Goal: Participate in discussion

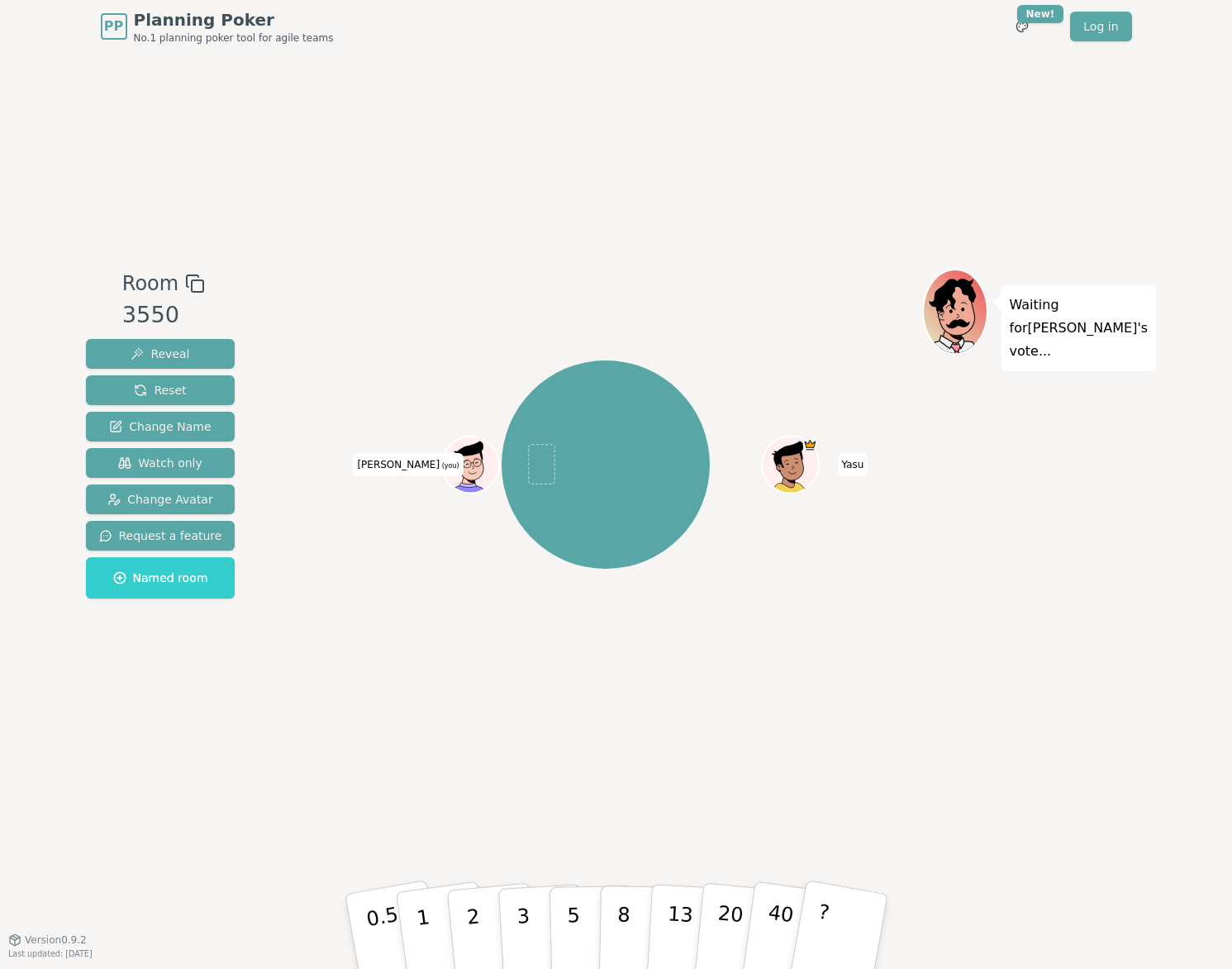
click at [400, 467] on span "[PERSON_NAME] (you)" at bounding box center [408, 464] width 110 height 23
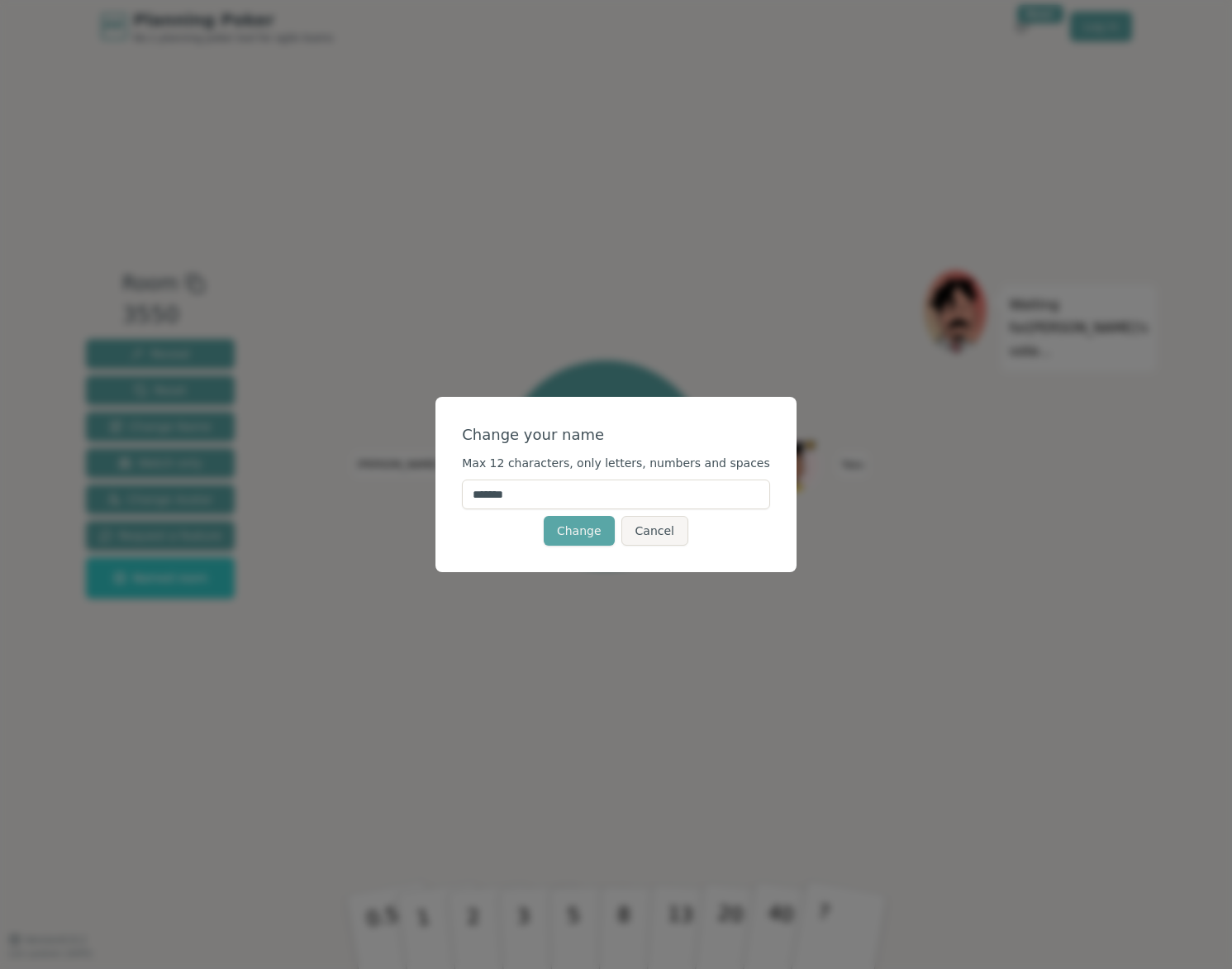
click at [558, 484] on input "*******" at bounding box center [616, 494] width 308 height 30
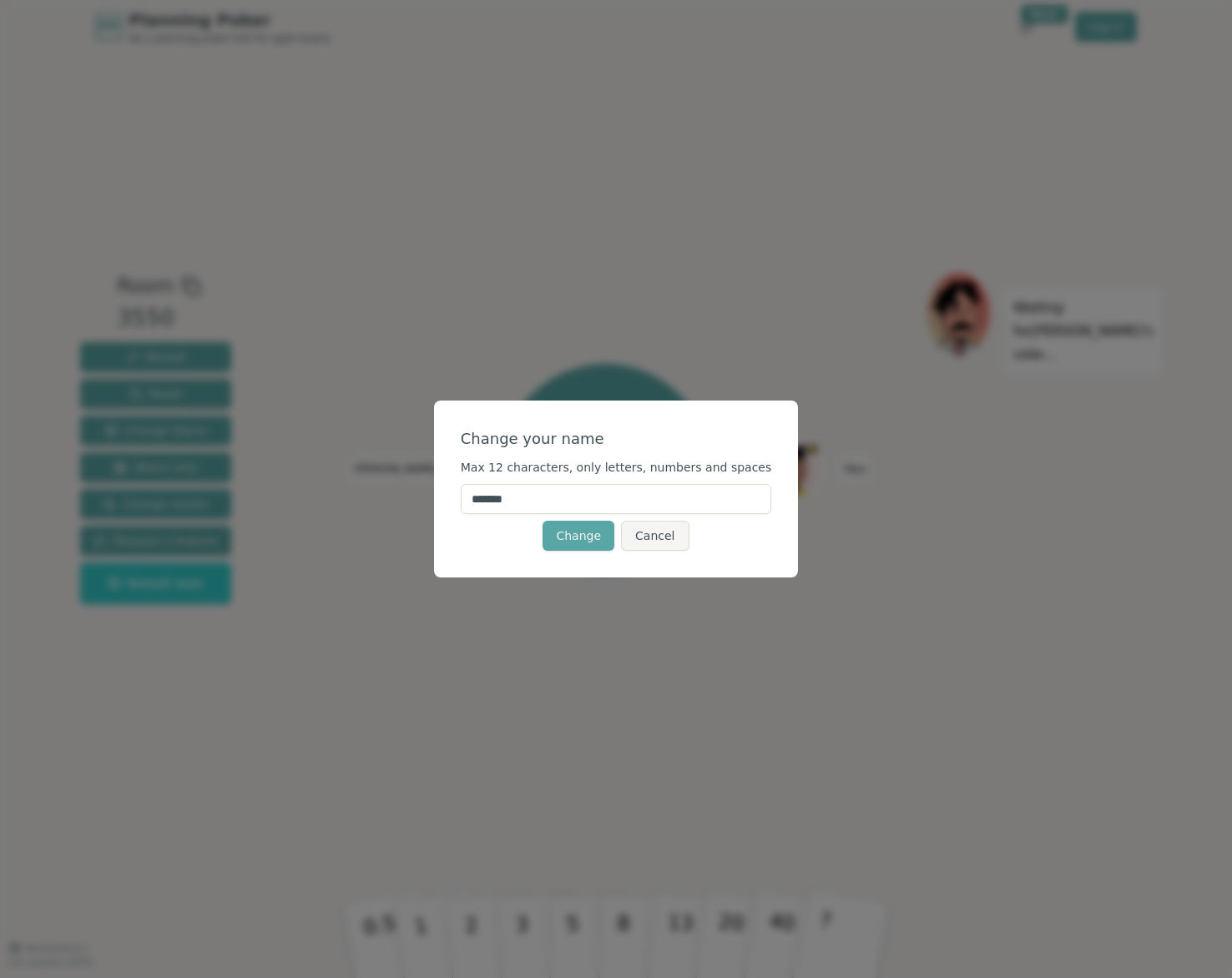
click at [569, 493] on input "*******" at bounding box center [616, 498] width 311 height 30
click at [655, 549] on button "Cancel" at bounding box center [655, 536] width 67 height 30
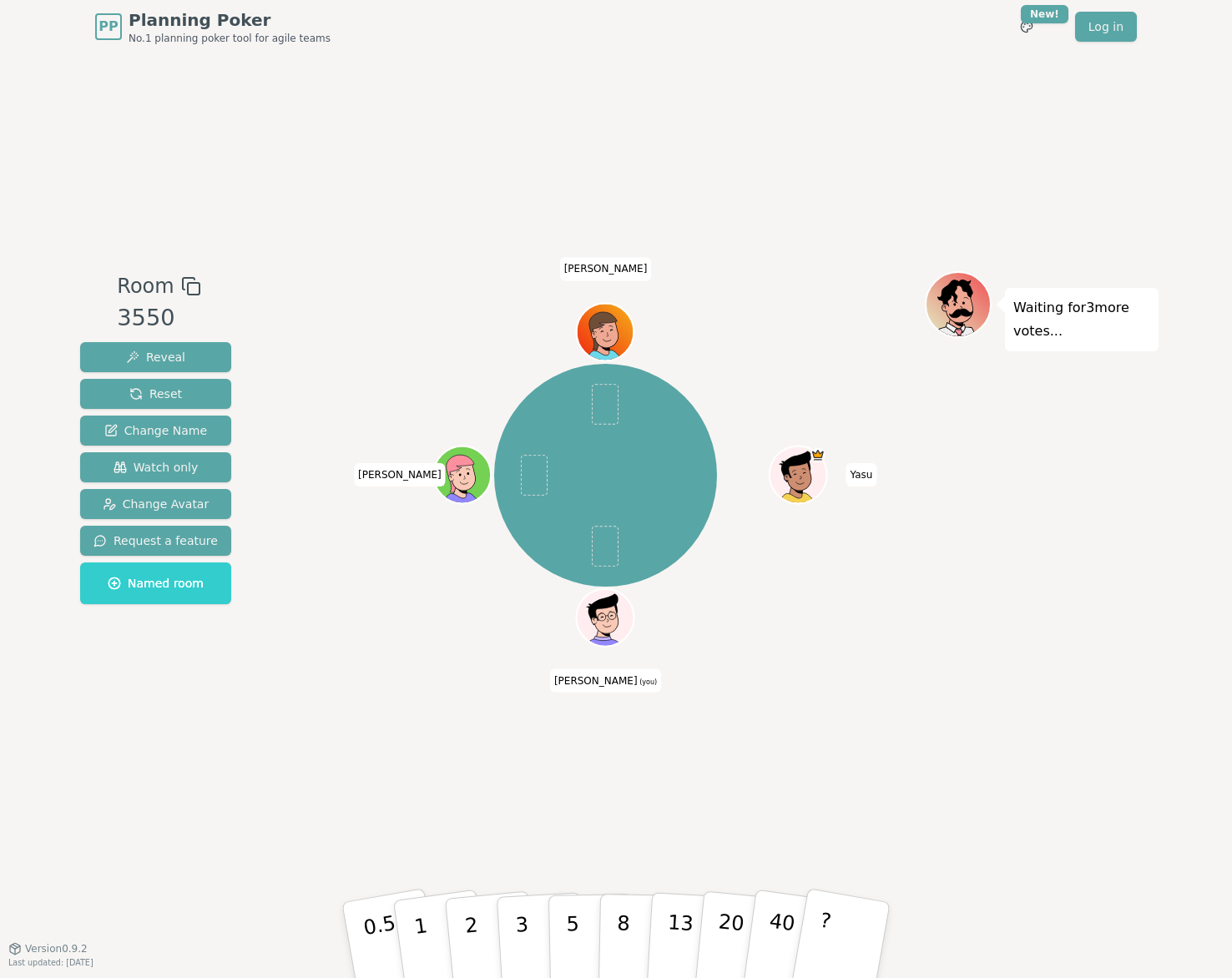
click at [537, 825] on div "Room 3550 Reveal Reset Change Name Watch only Change Avatar Request a feature N…" at bounding box center [616, 500] width 1085 height 894
click at [537, 931] on button "3" at bounding box center [541, 940] width 91 height 130
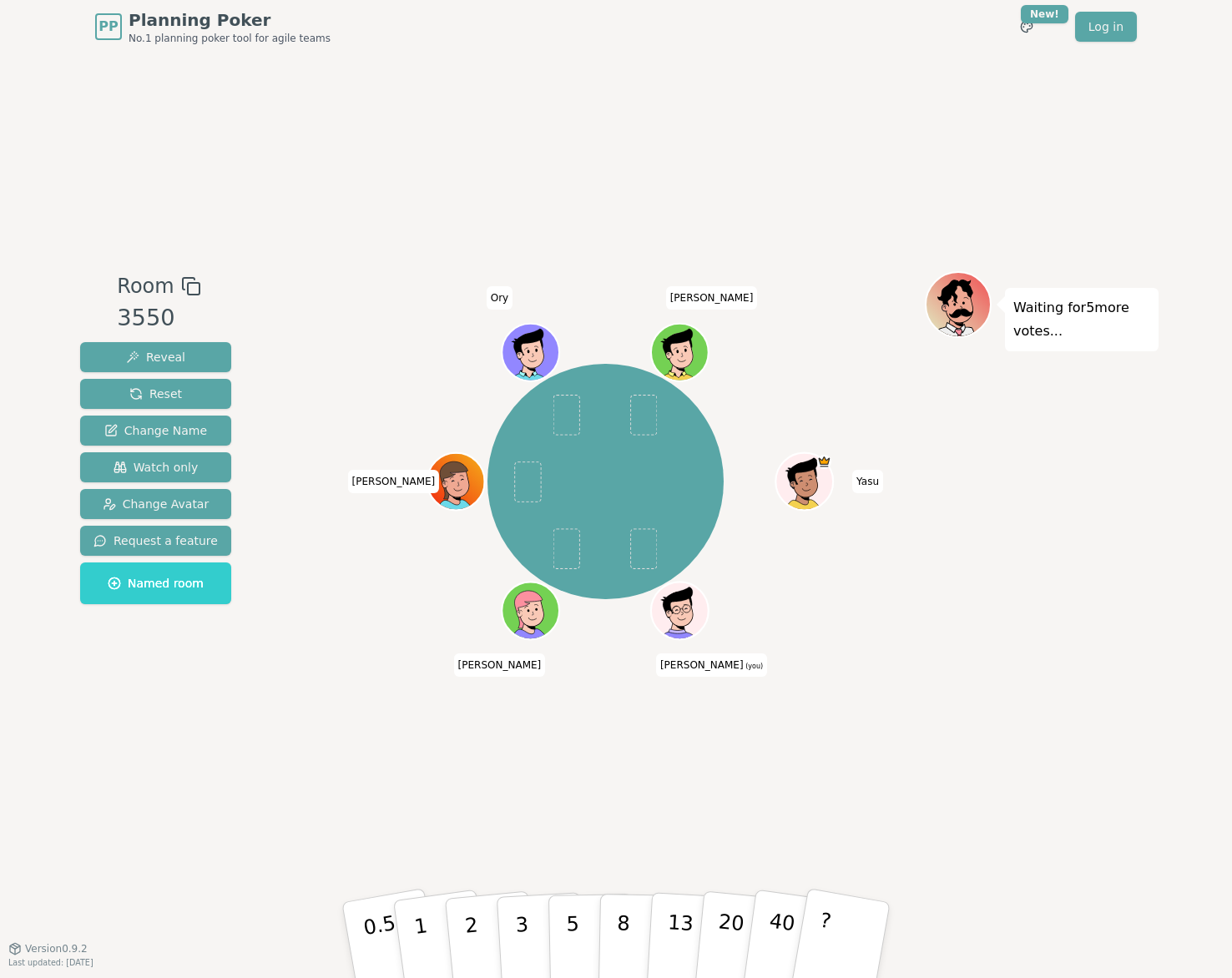
click at [1152, 599] on div "Waiting for 5 more votes..." at bounding box center [1041, 500] width 234 height 459
click at [495, 861] on div "Room 3550 Reveal Reset Change Name Watch only Change Avatar Request a feature N…" at bounding box center [616, 500] width 1085 height 894
click at [473, 911] on p "2" at bounding box center [473, 942] width 22 height 91
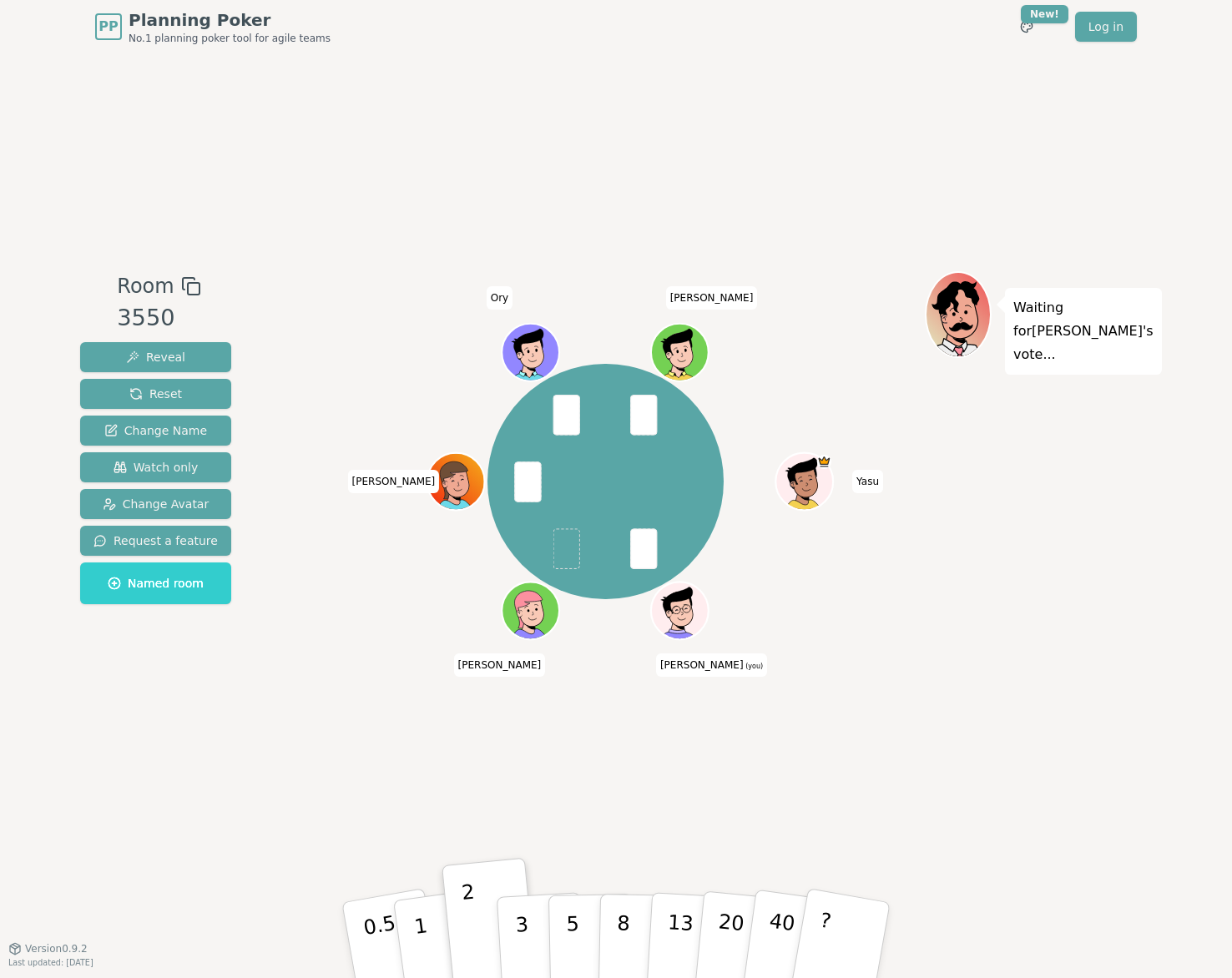
click at [1072, 684] on div "Waiting for [PERSON_NAME] 's vote..." at bounding box center [1041, 500] width 234 height 459
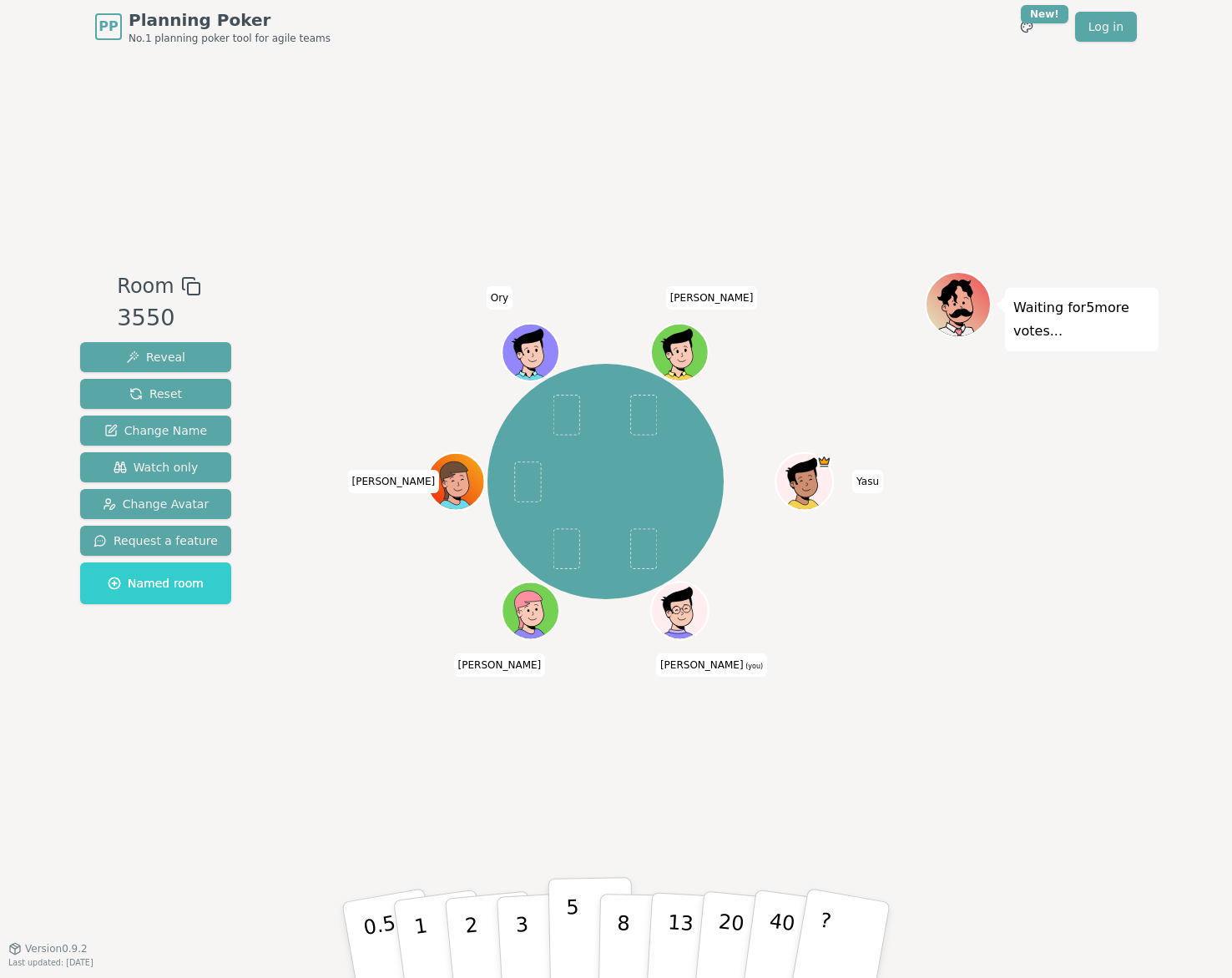
click at [565, 944] on button "5" at bounding box center [592, 940] width 86 height 127
click at [566, 935] on button "5" at bounding box center [592, 940] width 86 height 127
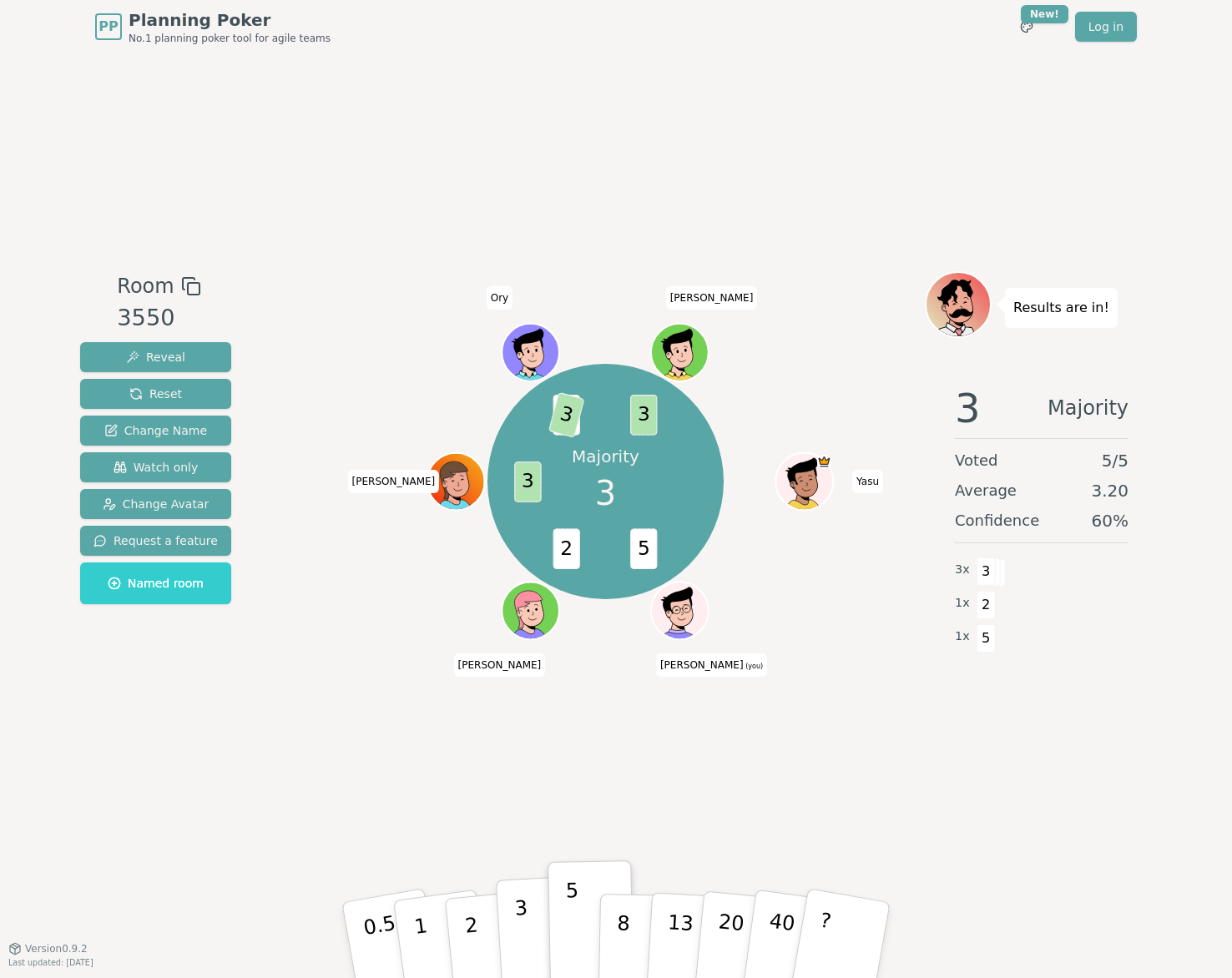
click at [509, 931] on button "3" at bounding box center [541, 940] width 91 height 130
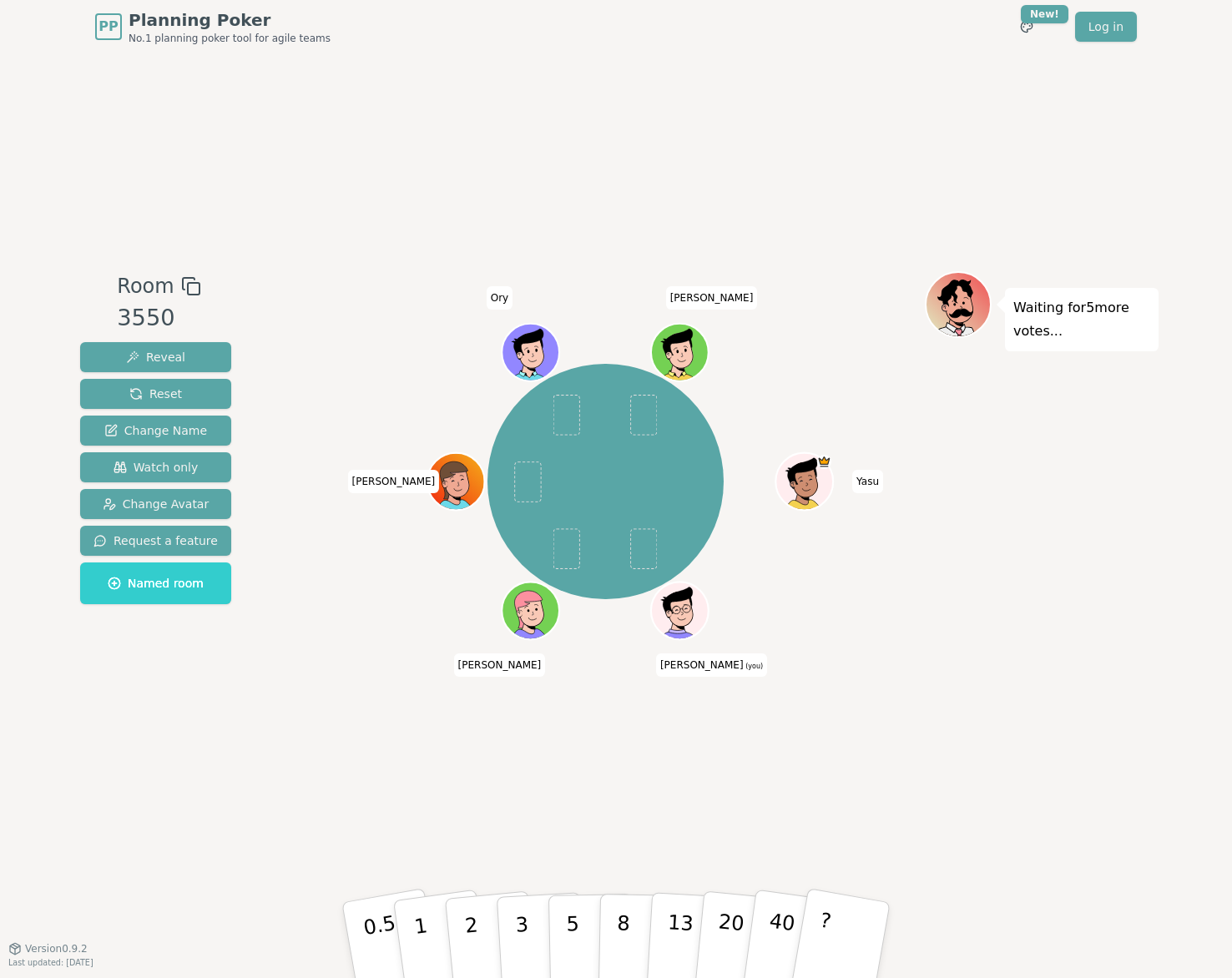
click at [481, 828] on div "Room 3550 Reveal Reset Change Name Watch only Change Avatar Request a feature N…" at bounding box center [616, 500] width 1085 height 894
click at [462, 944] on button "2" at bounding box center [491, 941] width 95 height 133
click at [519, 925] on p "3" at bounding box center [523, 941] width 18 height 91
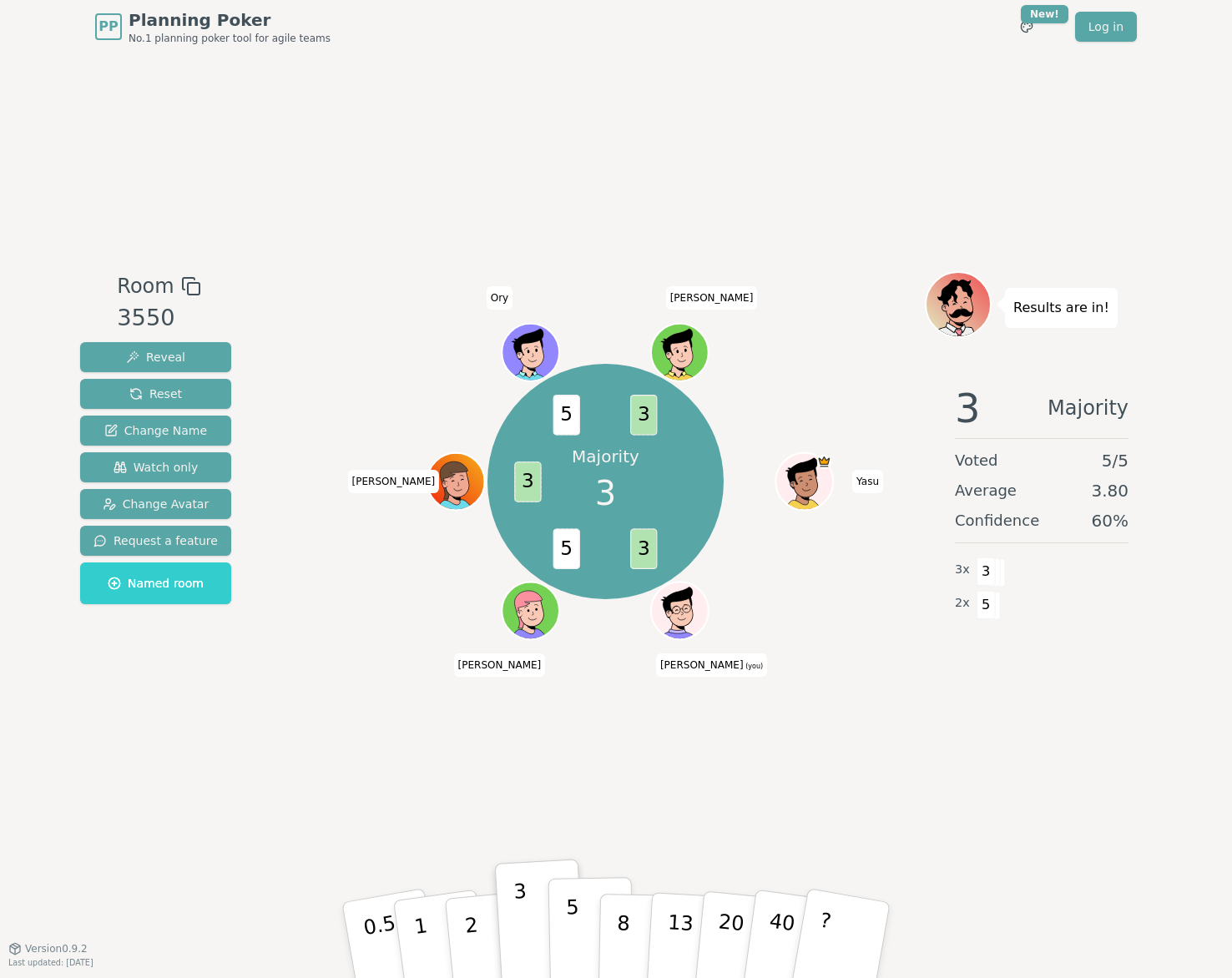
click at [578, 939] on button "5" at bounding box center [592, 940] width 86 height 127
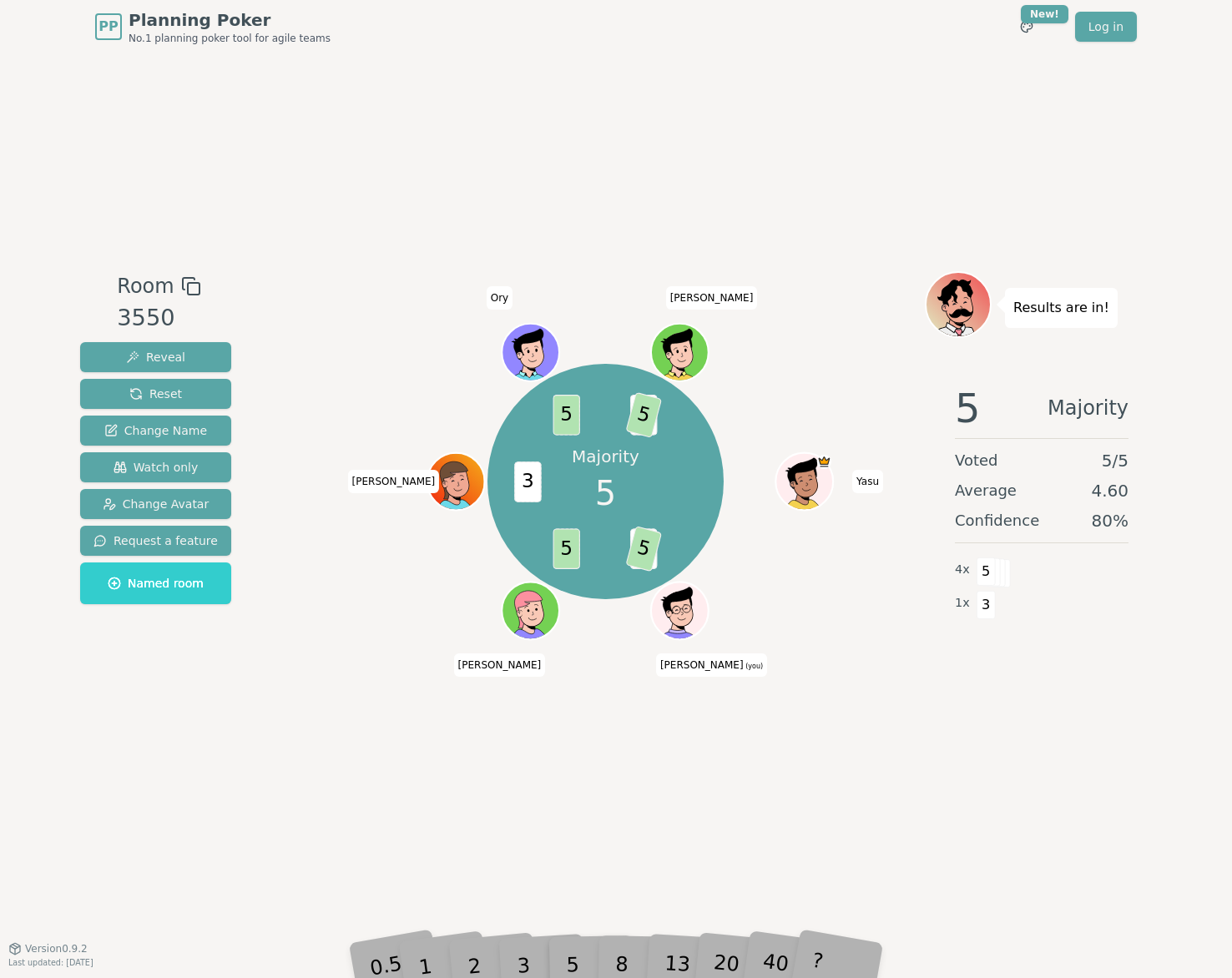
click at [1077, 862] on div "Room 3550 Reveal Reset Change Name Watch only Change Avatar Request a feature N…" at bounding box center [616, 500] width 1085 height 894
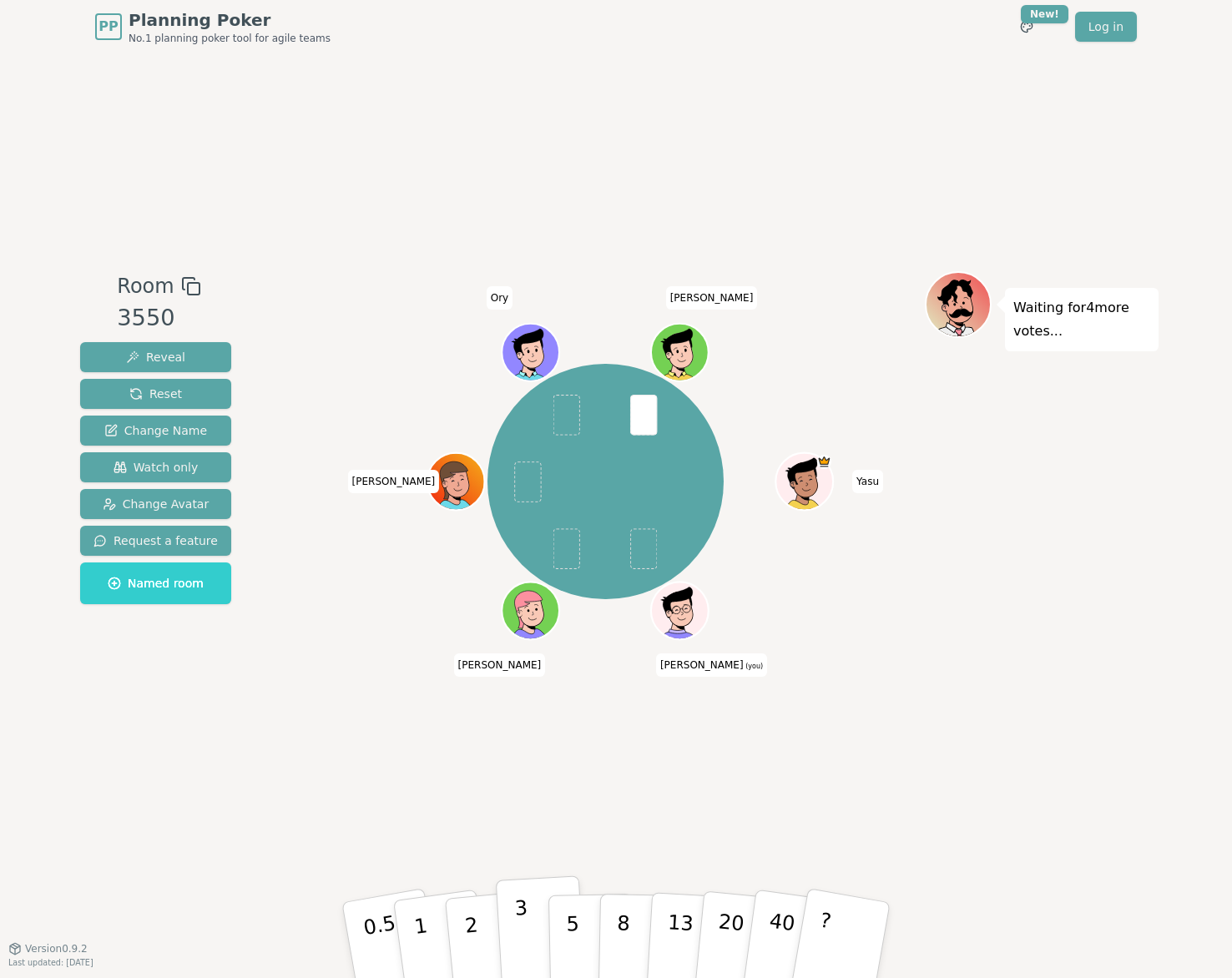
click at [500, 939] on button "3" at bounding box center [541, 940] width 91 height 130
click at [485, 935] on button "2" at bounding box center [491, 941] width 95 height 133
click at [521, 954] on p "3" at bounding box center [523, 941] width 18 height 91
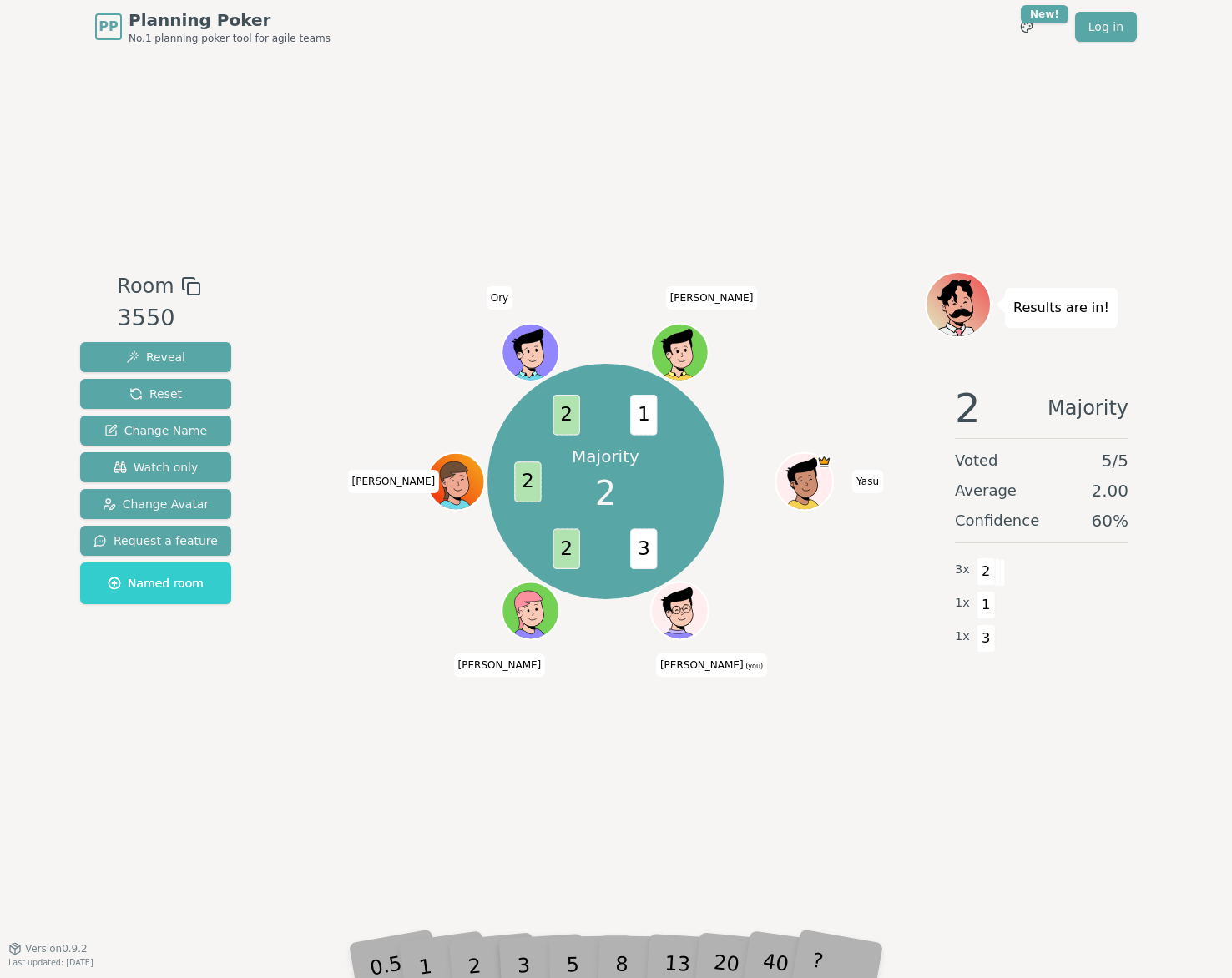
click at [466, 954] on div "1" at bounding box center [441, 939] width 58 height 64
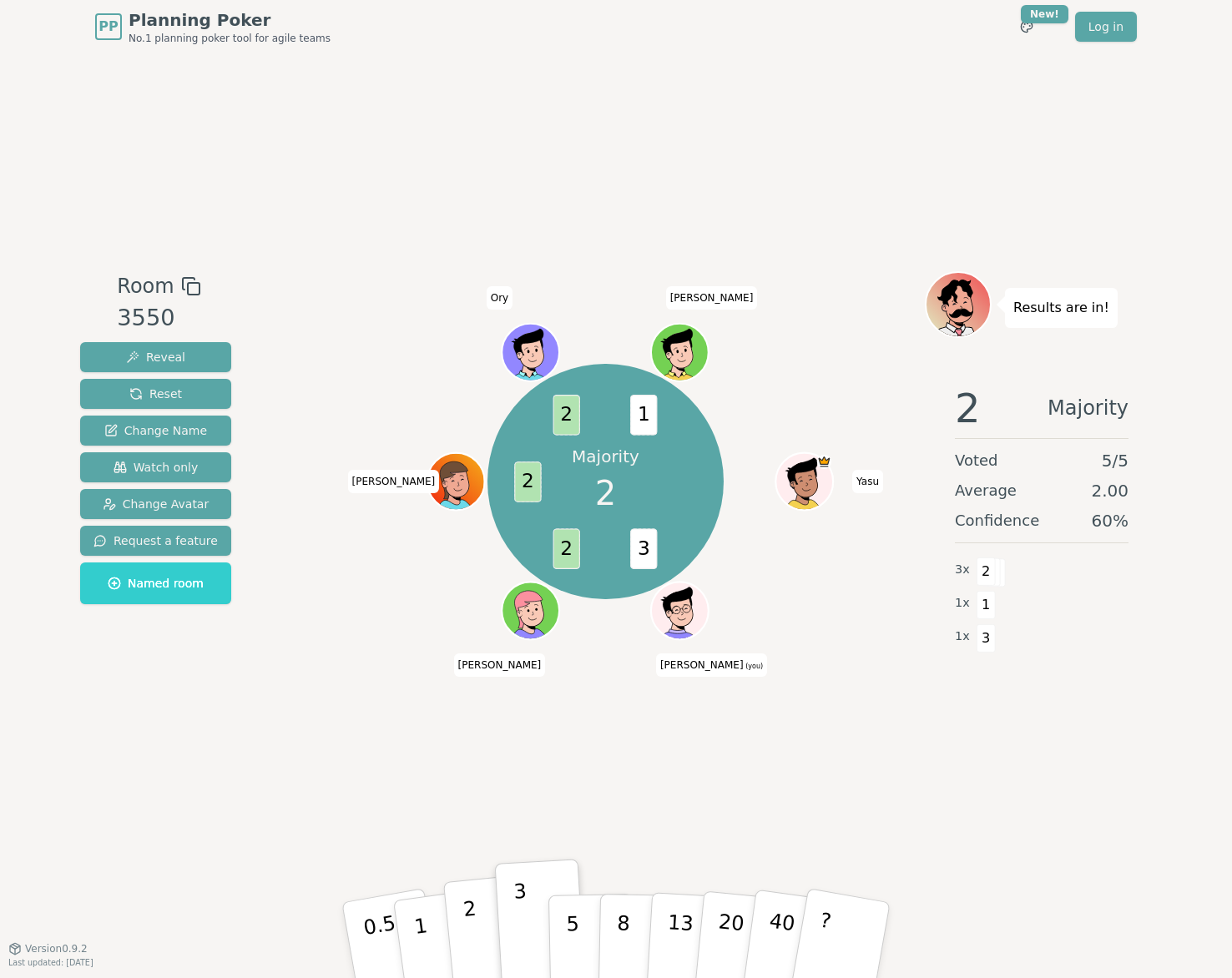
click at [470, 924] on p "2" at bounding box center [473, 942] width 22 height 91
